Goal: Communication & Community: Answer question/provide support

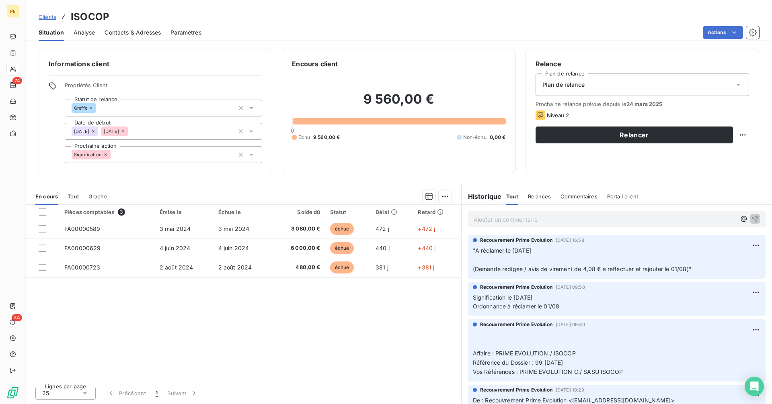
click at [515, 218] on p "Ajouter un commentaire ﻿" at bounding box center [605, 220] width 262 height 10
click at [648, 220] on p "CNO réclamé par email le 18/08 + paiement de 4,08" at bounding box center [605, 219] width 262 height 9
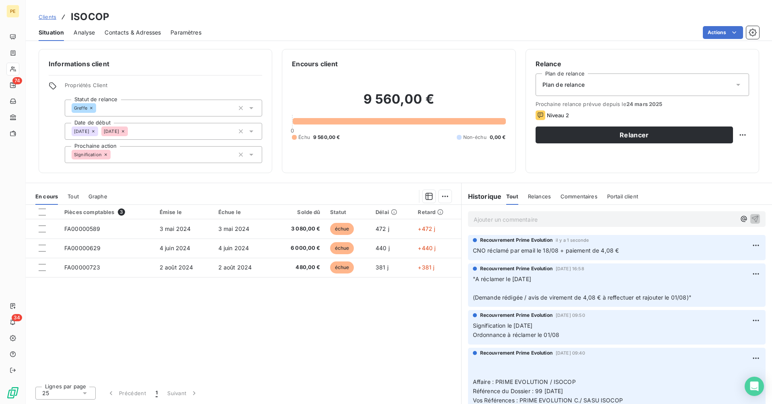
click at [521, 222] on p "Ajouter un commentaire ﻿" at bounding box center [605, 220] width 262 height 10
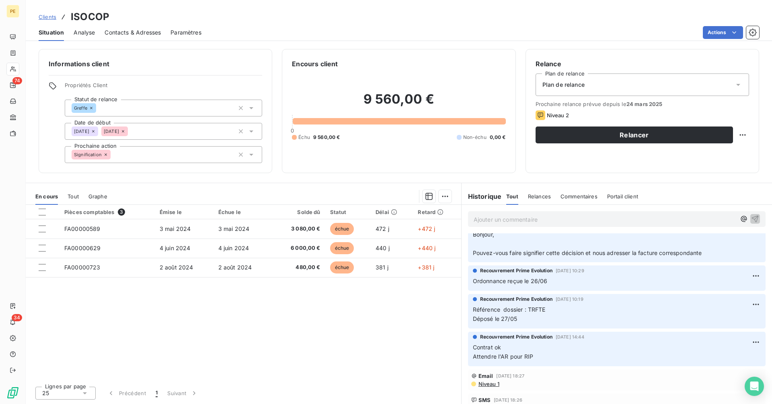
scroll to position [398, 0]
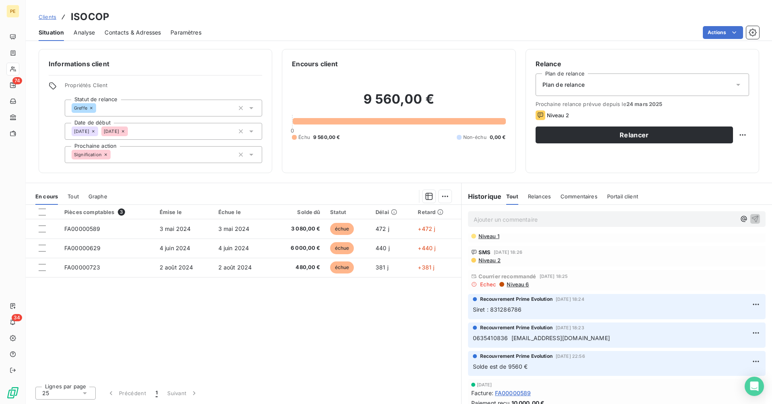
click at [360, 152] on div "9 560,00 € 0 Échu 9 560,00 € Non-échu 0,00 €" at bounding box center [398, 116] width 213 height 94
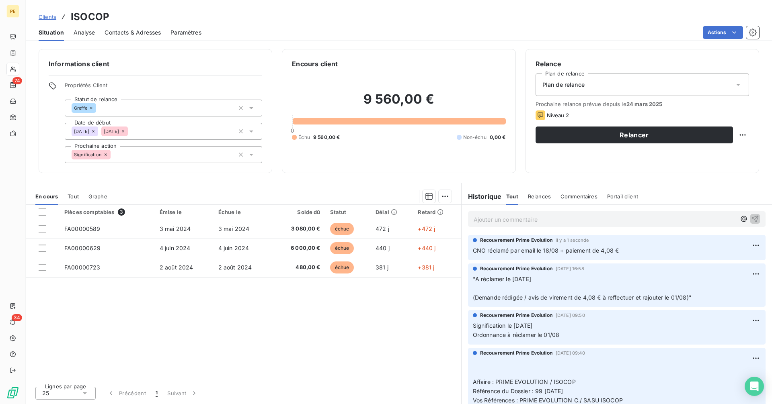
click at [498, 218] on p "Ajouter un commentaire ﻿" at bounding box center [605, 220] width 262 height 10
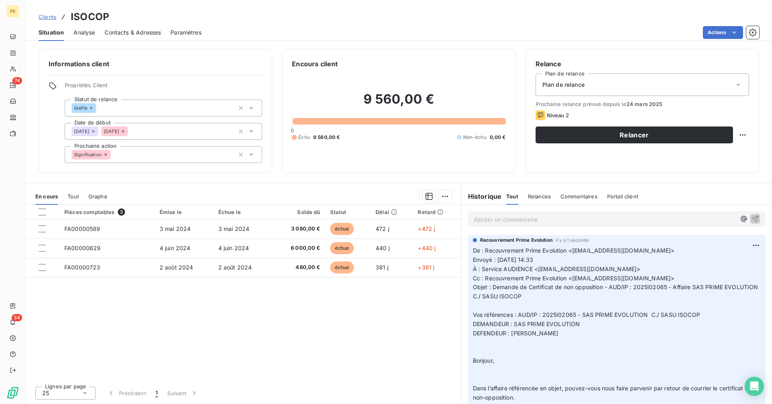
scroll to position [190, 0]
